Goal: Download file/media

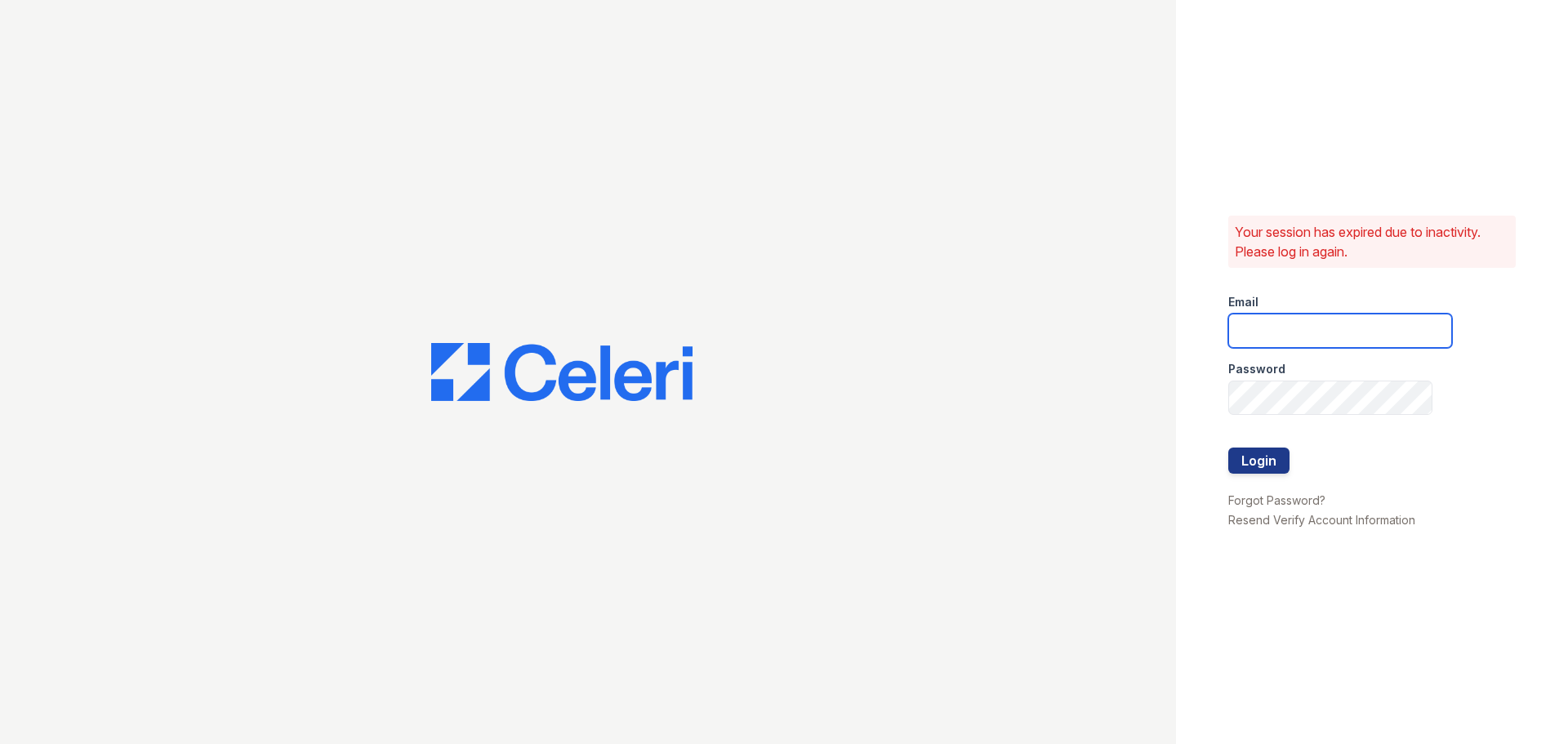
click at [1248, 332] on input "email" at bounding box center [1340, 330] width 224 height 34
type input "[EMAIL_ADDRESS][DOMAIN_NAME]"
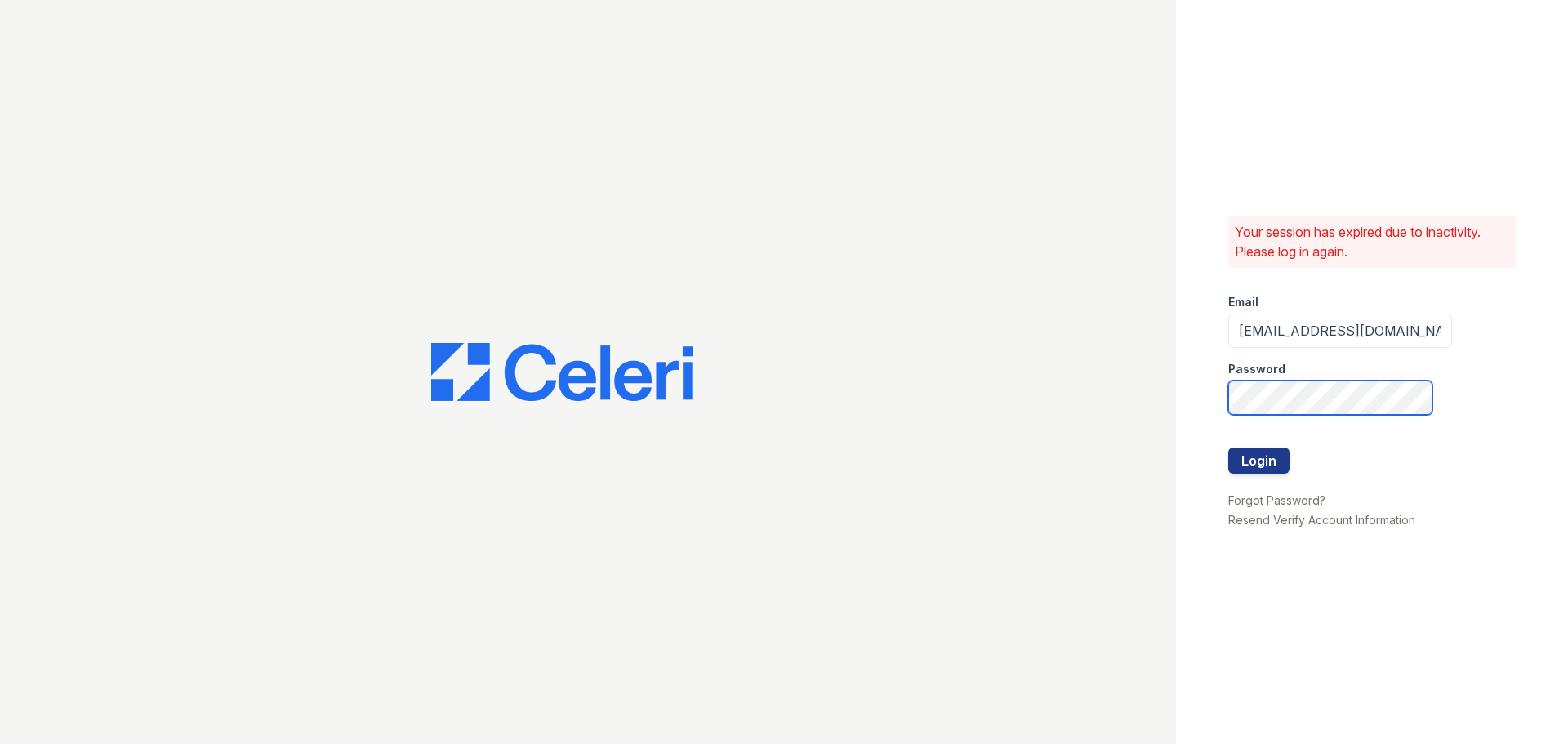
click at [1228, 447] on button "Login" at bounding box center [1258, 460] width 61 height 26
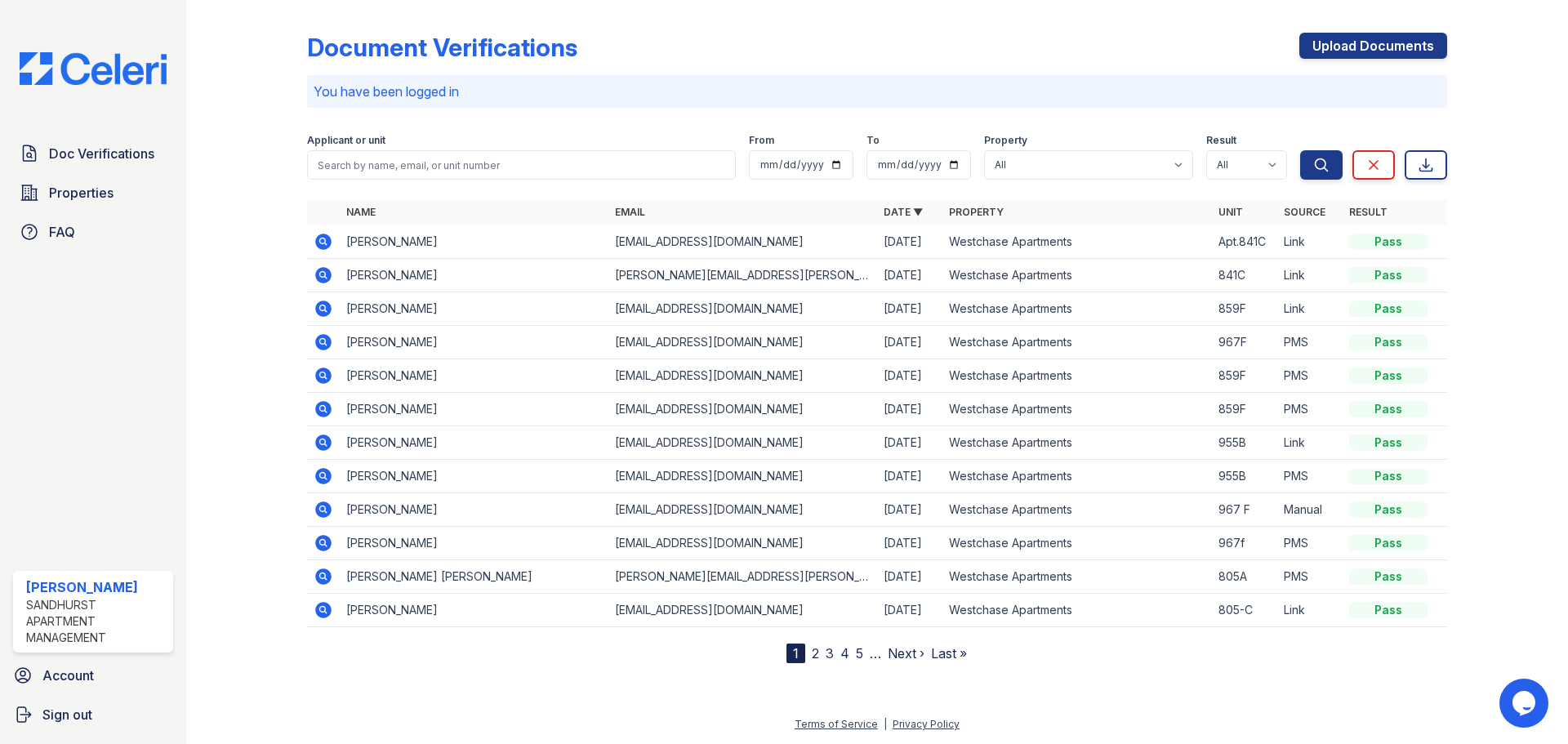
click at [327, 239] on icon at bounding box center [323, 241] width 16 height 16
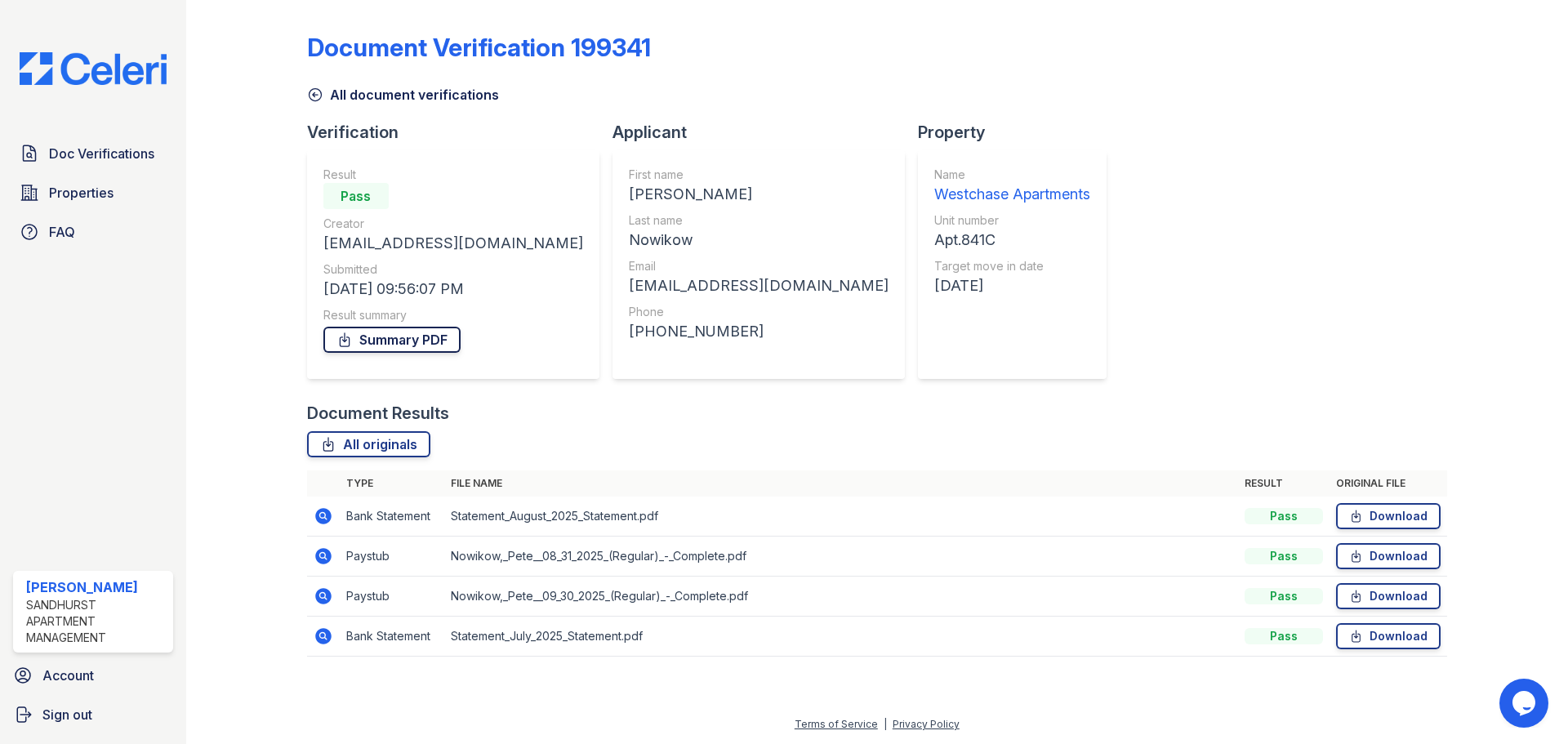
click at [420, 342] on link "Summary PDF" at bounding box center [392, 340] width 137 height 26
click at [1396, 518] on link "Download" at bounding box center [1389, 516] width 105 height 26
click at [1392, 556] on link "Download" at bounding box center [1389, 556] width 105 height 26
click at [1389, 597] on link "Download" at bounding box center [1389, 596] width 105 height 26
click at [1395, 637] on link "Download" at bounding box center [1389, 636] width 105 height 26
